Goal: Navigation & Orientation: Find specific page/section

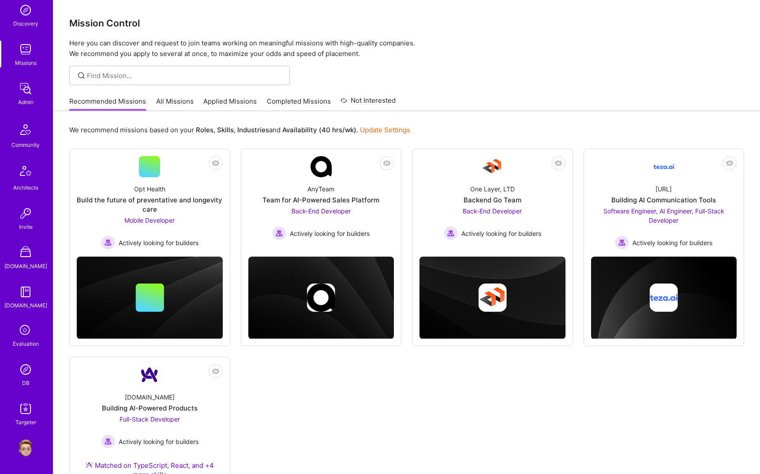
scroll to position [134, 0]
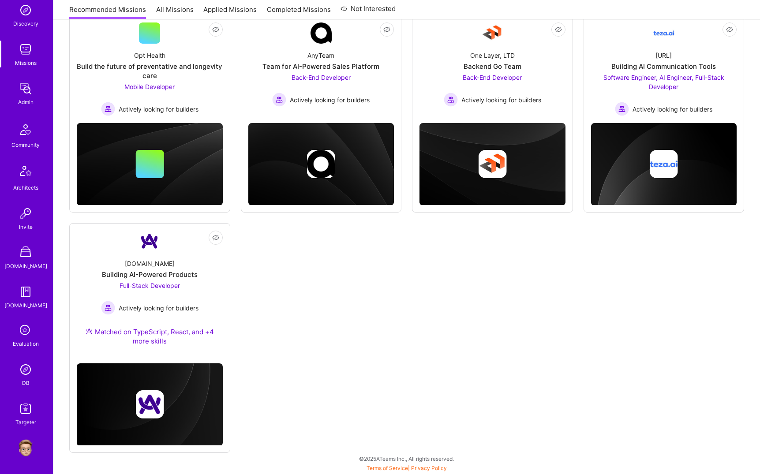
click at [28, 451] on img at bounding box center [26, 448] width 18 height 18
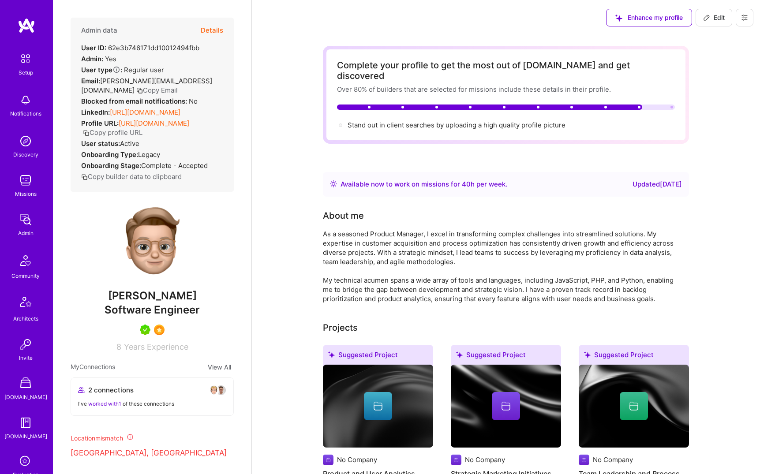
click at [142, 137] on button "Copy profile URL" at bounding box center [113, 132] width 60 height 9
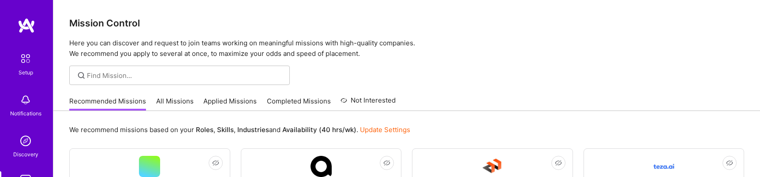
scroll to position [428, 0]
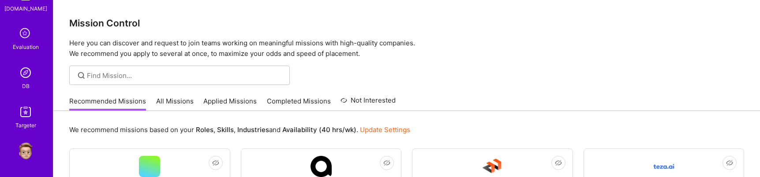
click at [22, 154] on img at bounding box center [26, 151] width 18 height 18
